Goal: Task Accomplishment & Management: Complete application form

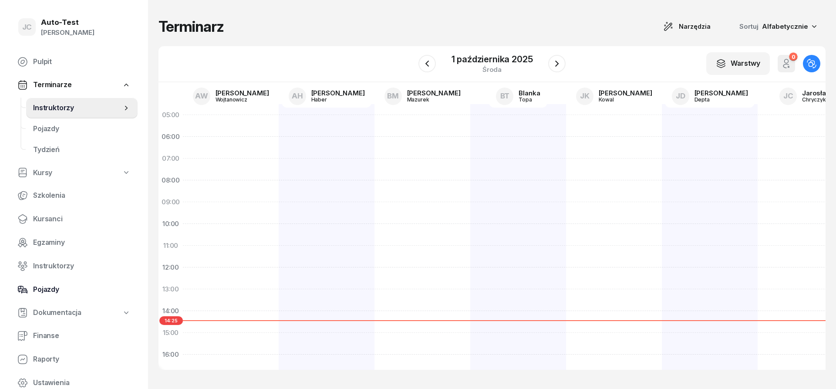
click at [88, 284] on link "Pojazdy" at bounding box center [73, 289] width 127 height 21
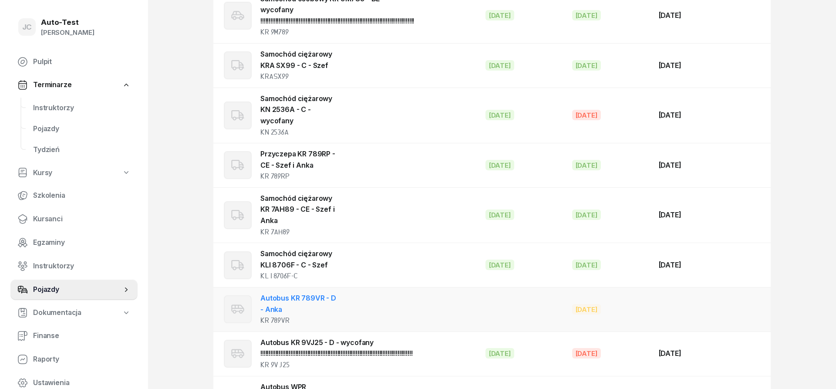
scroll to position [1103, 0]
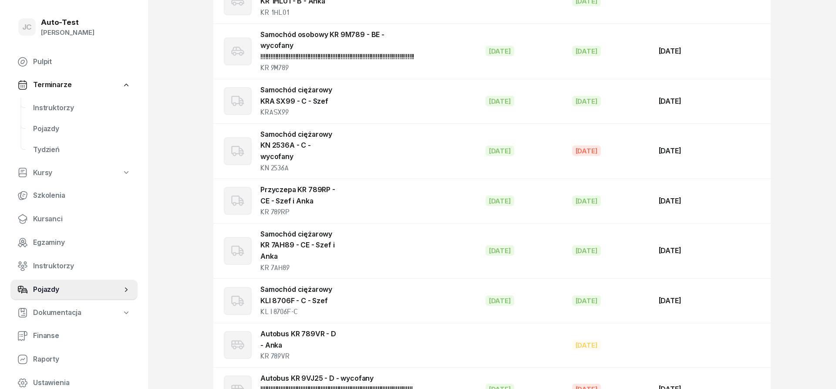
click at [84, 113] on span "Instruktorzy" at bounding box center [82, 107] width 98 height 11
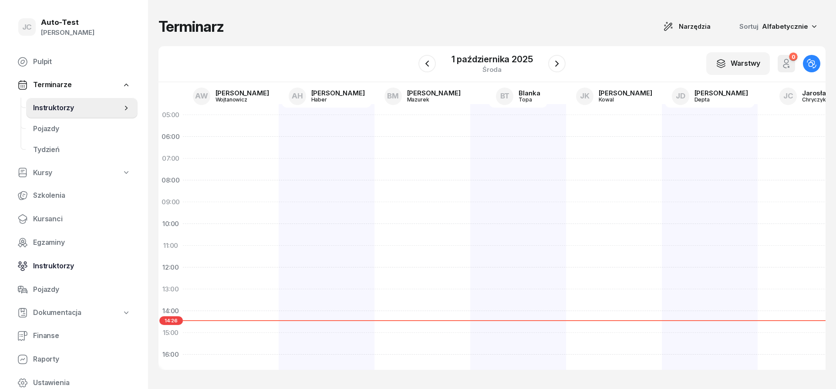
click at [75, 265] on span "Instruktorzy" at bounding box center [82, 265] width 98 height 11
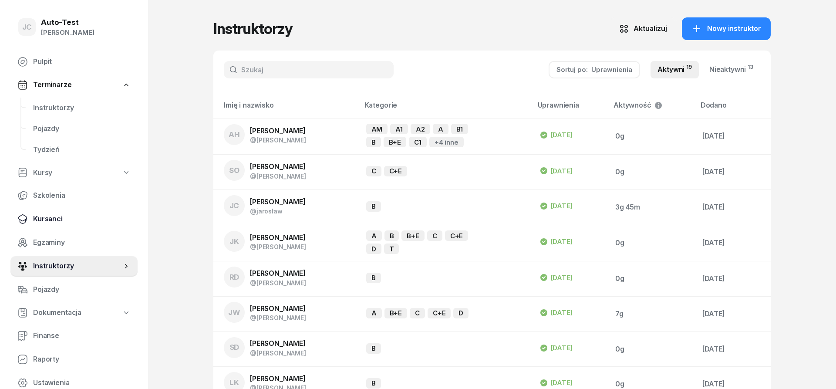
click at [68, 218] on span "Kursanci" at bounding box center [82, 218] width 98 height 11
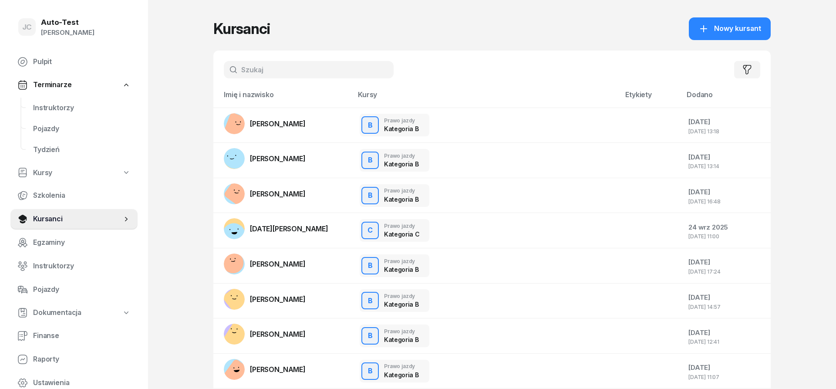
click at [274, 70] on input "text" at bounding box center [309, 69] width 170 height 17
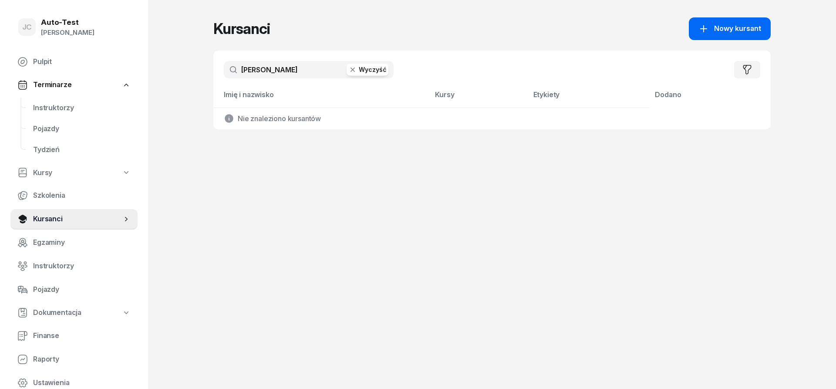
type input "[PERSON_NAME]"
click at [712, 26] on div "Nowy kursant" at bounding box center [730, 28] width 63 height 11
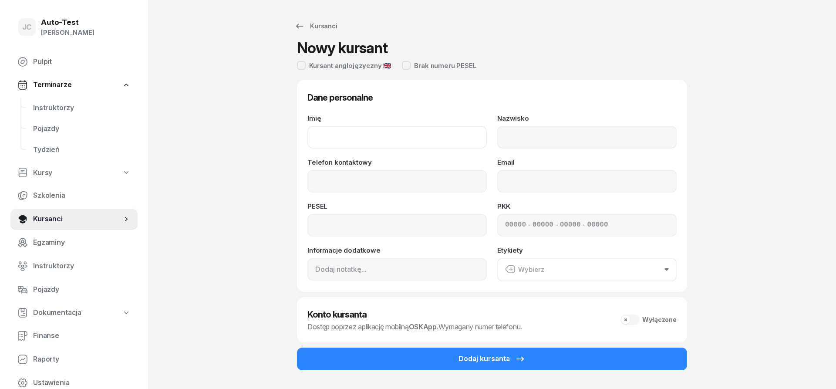
click at [372, 143] on input "Imię" at bounding box center [396, 137] width 179 height 23
type input "[PERSON_NAME]"
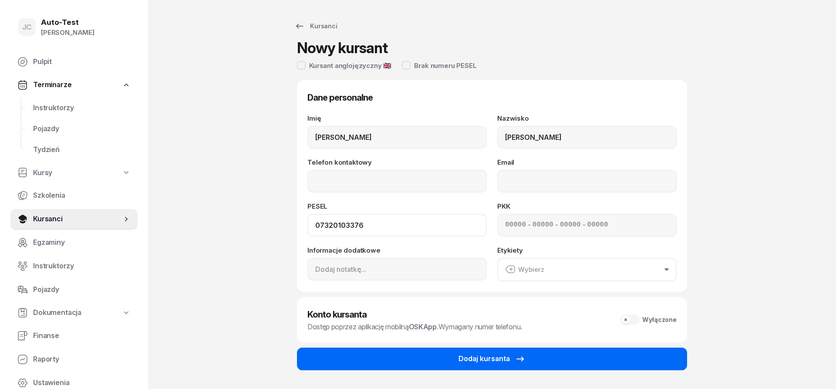
type input "07320103376"
click at [476, 359] on div "Dodaj kursanta" at bounding box center [492, 358] width 67 height 11
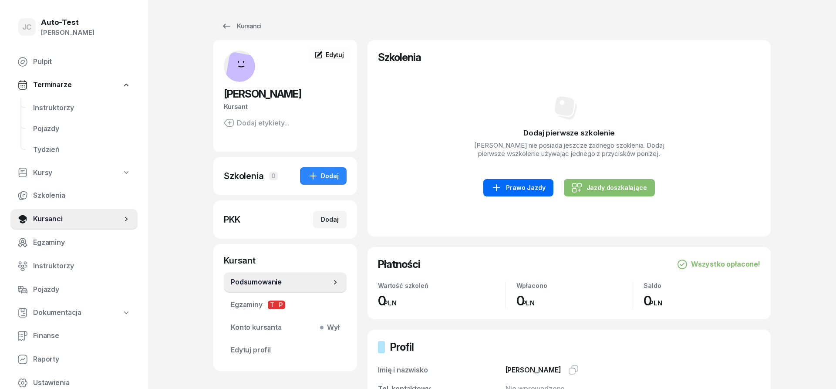
click at [514, 187] on div "Prawo Jazdy" at bounding box center [518, 187] width 54 height 10
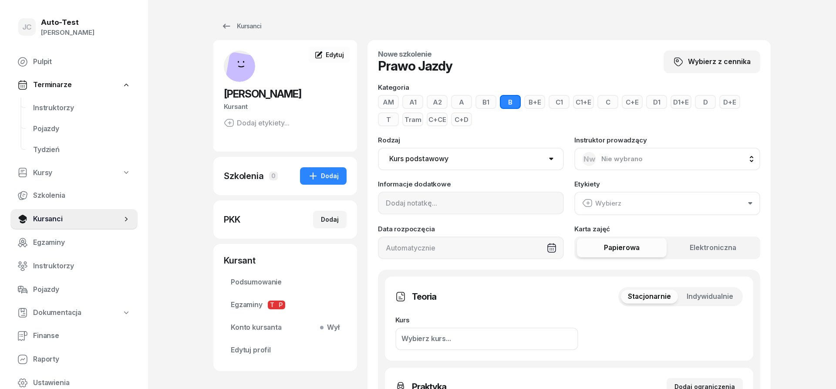
click at [715, 297] on span "Indywidualnie" at bounding box center [710, 296] width 47 height 11
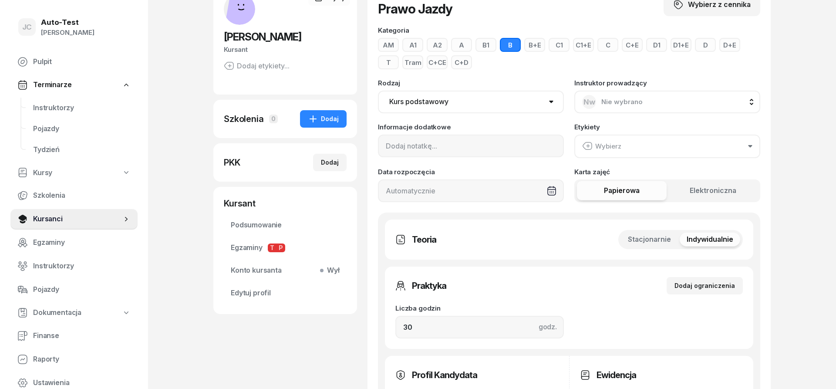
scroll to position [133, 0]
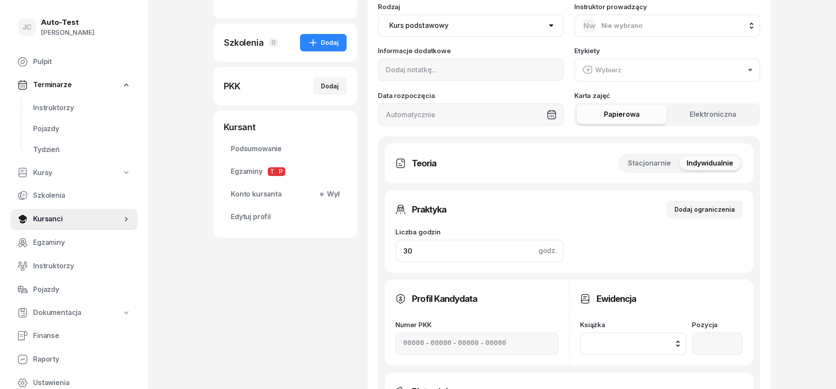
drag, startPoint x: 438, startPoint y: 250, endPoint x: 356, endPoint y: 250, distance: 81.9
click at [395, 250] on input "30" at bounding box center [479, 251] width 169 height 23
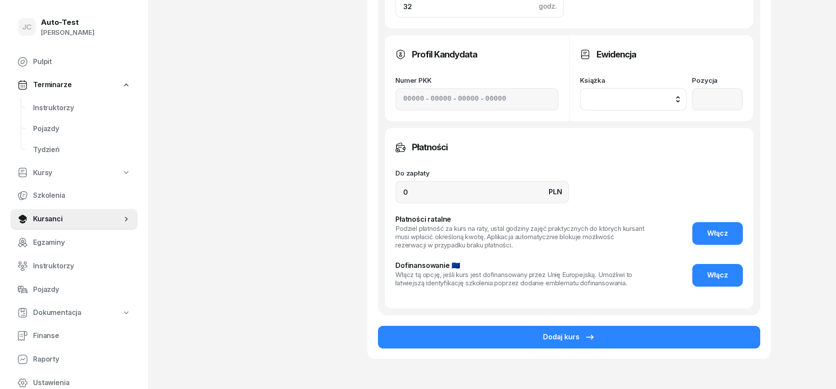
scroll to position [400, 0]
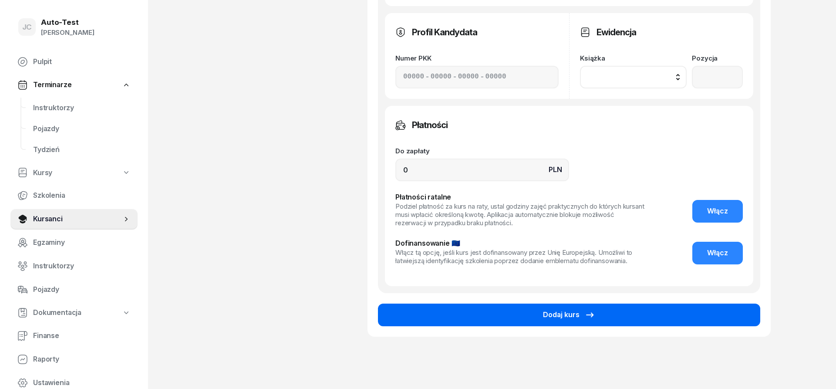
type input "32"
click at [495, 317] on button "Dodaj kurs" at bounding box center [569, 315] width 382 height 23
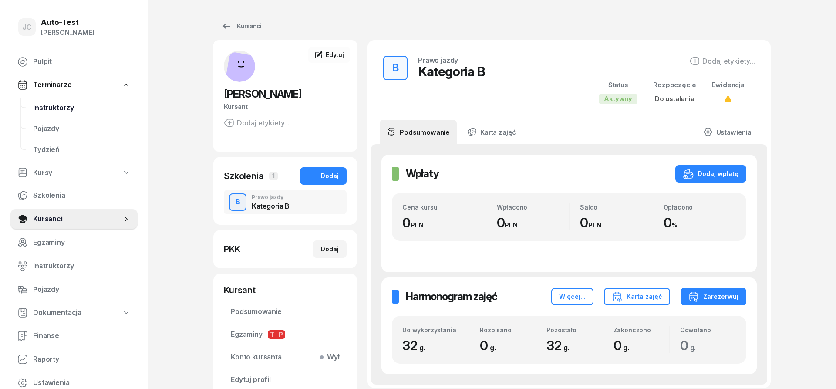
click at [74, 113] on span "Instruktorzy" at bounding box center [82, 107] width 98 height 11
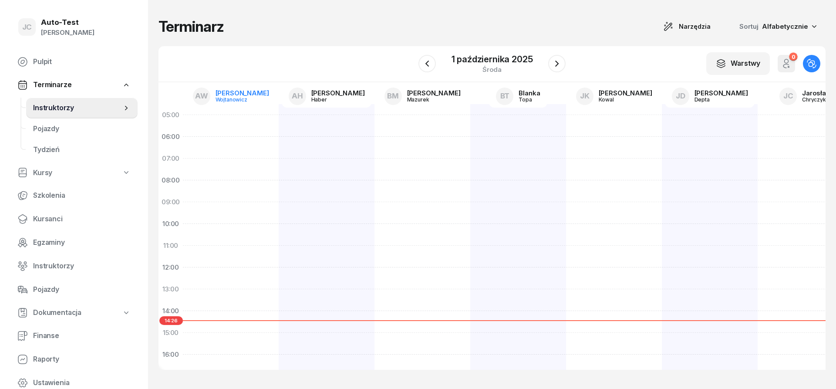
click at [252, 91] on div "[PERSON_NAME]" at bounding box center [243, 93] width 54 height 7
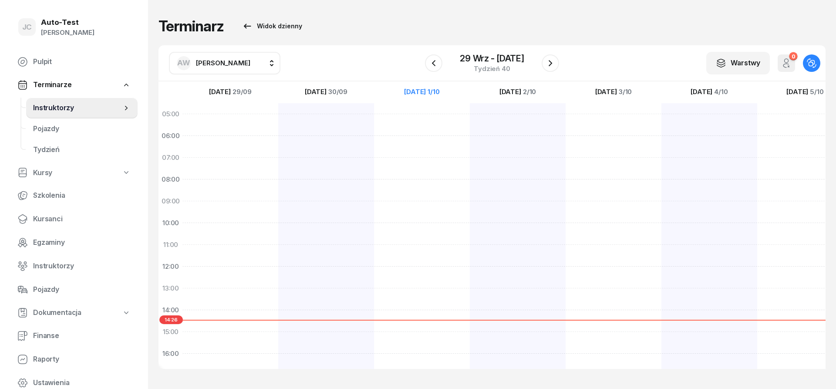
click at [225, 58] on span "[PERSON_NAME]" at bounding box center [223, 62] width 54 height 11
type input "chry"
click at [238, 118] on span "[PERSON_NAME]" at bounding box center [228, 120] width 54 height 11
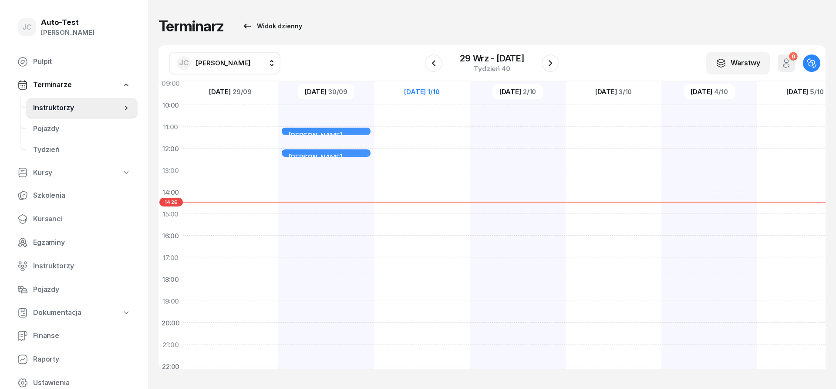
scroll to position [157, 0]
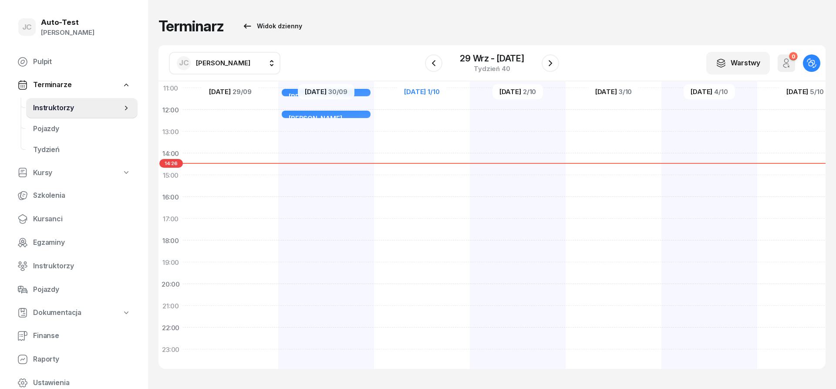
click at [341, 200] on div "[PERSON_NAME] Sala komputerowa nr 1 25min 11:00 - 11:25 [PERSON_NAME] Sala komp…" at bounding box center [326, 164] width 96 height 436
select select "16"
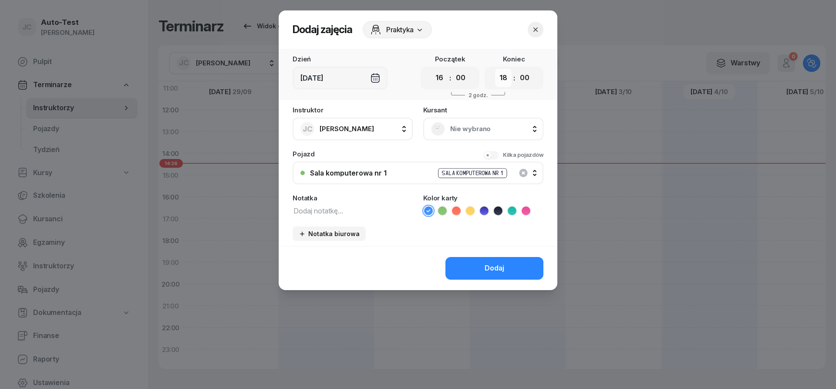
click at [495, 69] on select "00 01 02 03 04 05 06 07 08 09 10 11 12 13 14 15 16 17 18 19 20 21 22 23" at bounding box center [503, 78] width 17 height 18
select select "16"
click option "16" at bounding box center [0, 0] width 0 height 0
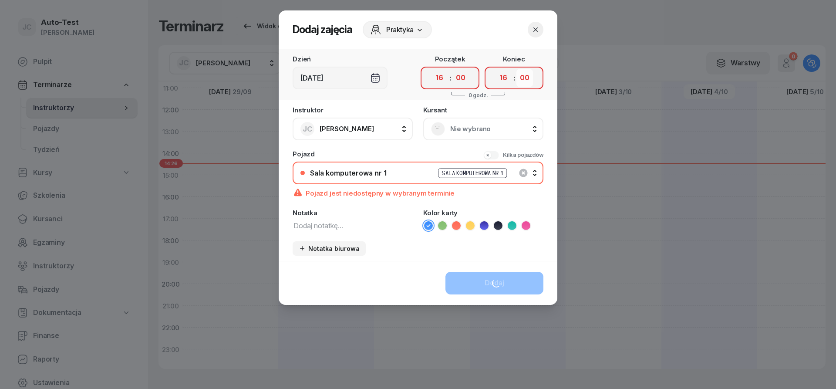
click at [517, 69] on select "00 05 10 15 20 25 30 35 40 45 50 55" at bounding box center [525, 78] width 17 height 18
select select "25"
click option "25" at bounding box center [0, 0] width 0 height 0
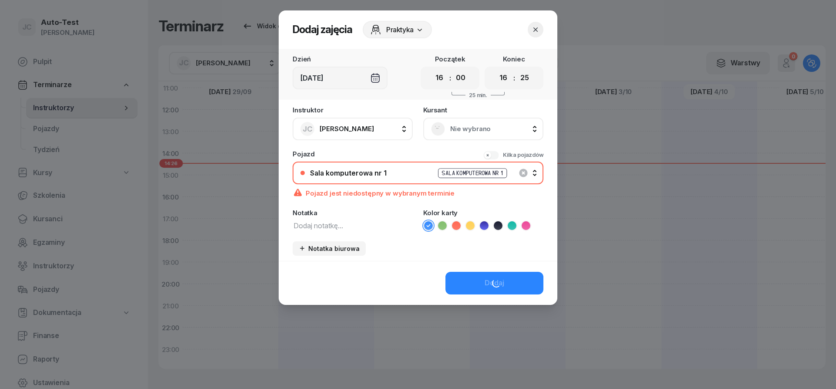
click at [483, 126] on span "Nie wybrano" at bounding box center [492, 128] width 85 height 11
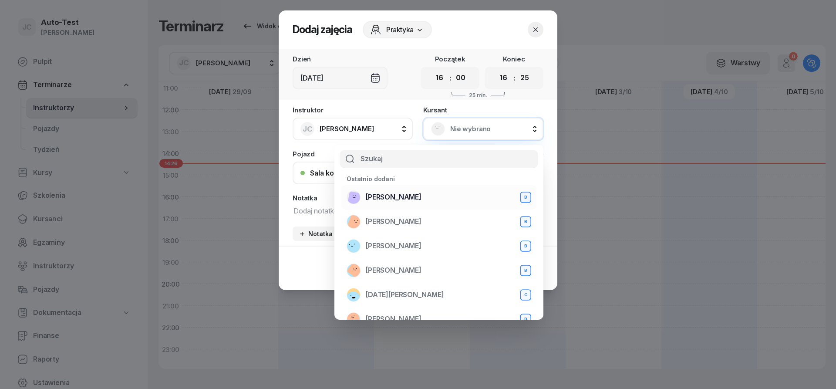
click at [438, 198] on div "[PERSON_NAME] B" at bounding box center [439, 197] width 185 height 14
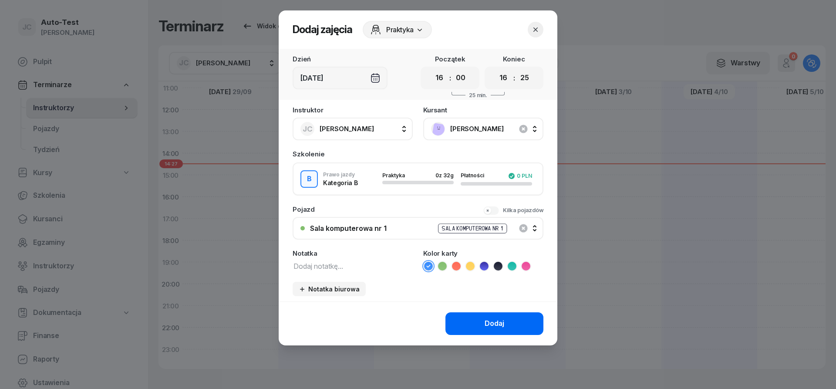
click at [491, 323] on div "Dodaj" at bounding box center [495, 323] width 20 height 11
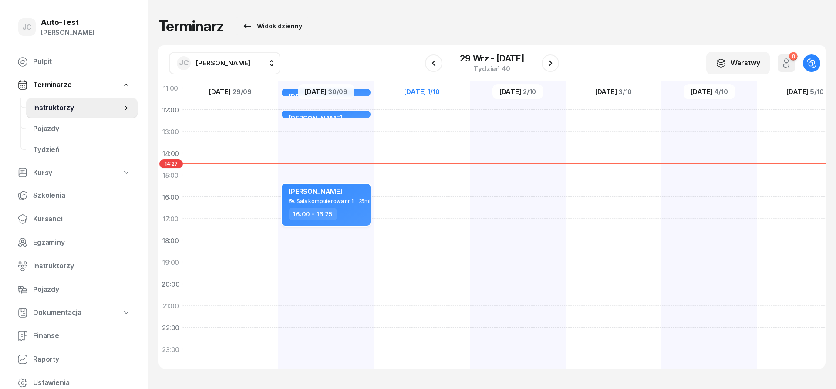
click at [345, 202] on div "Sala komputerowa nr 1" at bounding box center [325, 201] width 57 height 6
select select "16"
select select "25"
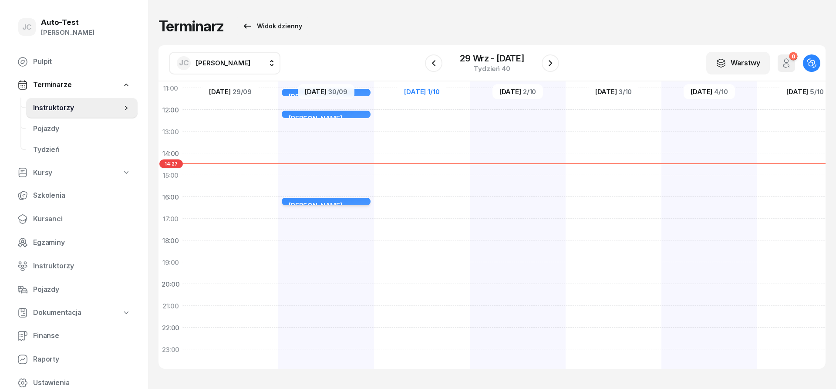
scroll to position [157, 0]
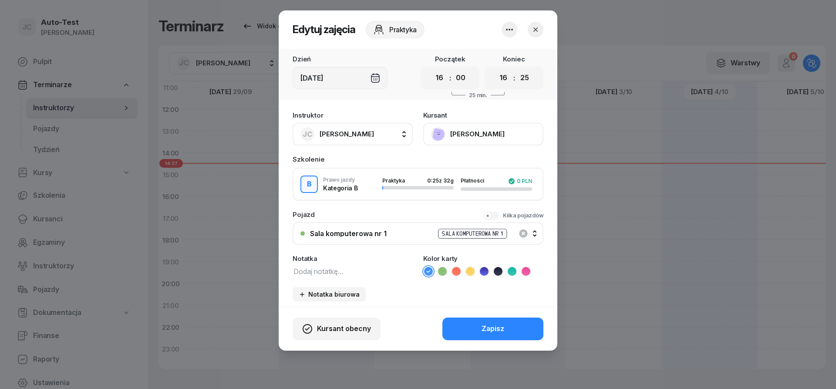
click at [538, 30] on icon "button" at bounding box center [535, 29] width 9 height 9
